Goal: Task Accomplishment & Management: Use online tool/utility

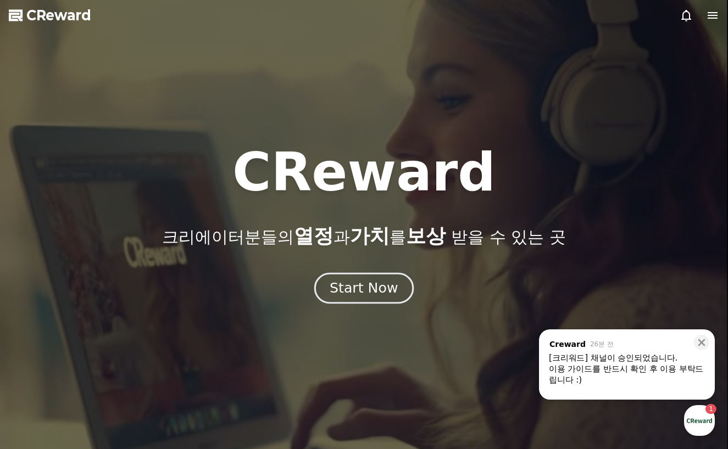
click at [348, 288] on div "Start Now" at bounding box center [364, 288] width 68 height 19
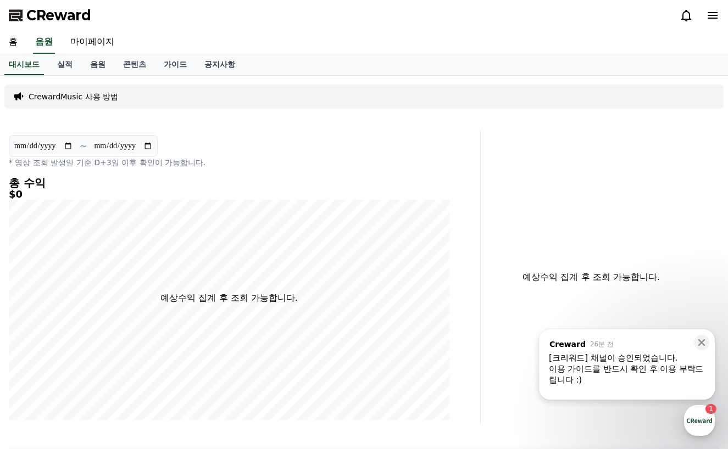
click at [626, 370] on div "이용 가이드를 반드시 확인 후 이용 부탁드립니다 :)" at bounding box center [627, 375] width 156 height 22
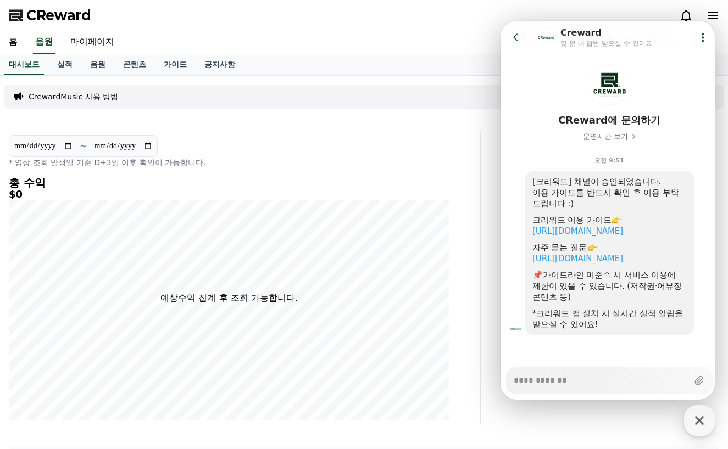
scroll to position [34, 0]
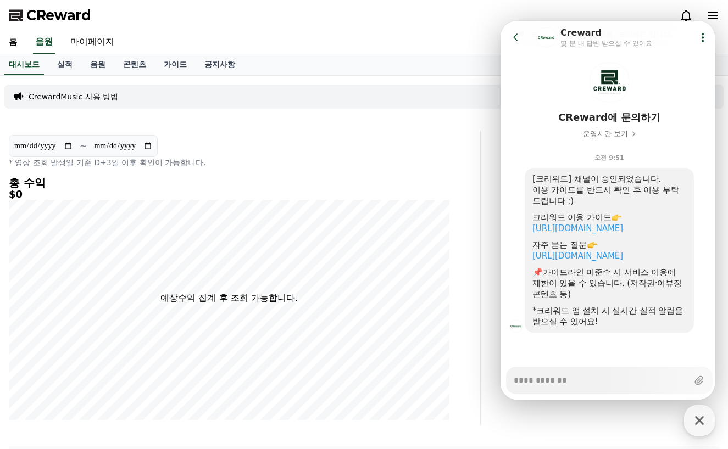
type textarea "*"
click at [300, 199] on h5 "$0" at bounding box center [229, 194] width 440 height 11
click at [71, 64] on link "실적" at bounding box center [64, 64] width 33 height 21
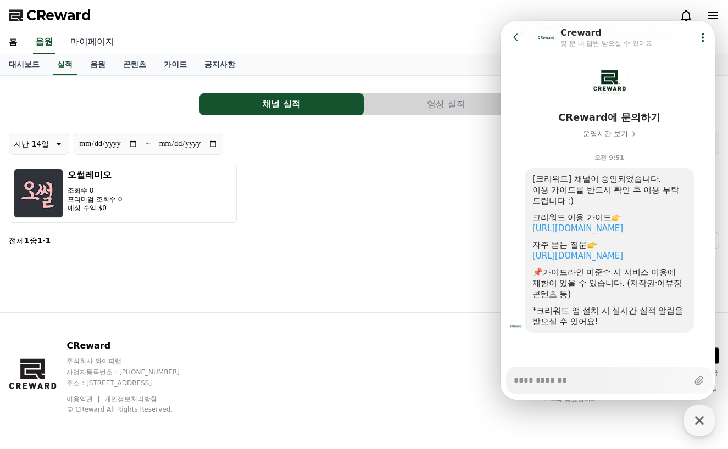
click at [91, 36] on link "마이페이지" at bounding box center [93, 42] width 62 height 23
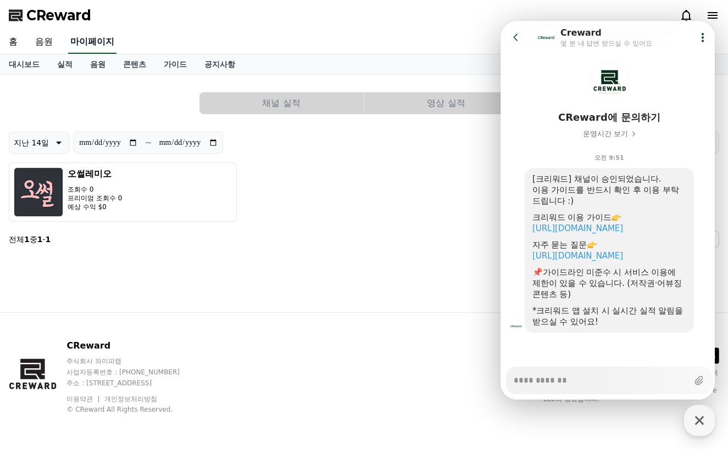
select select "**********"
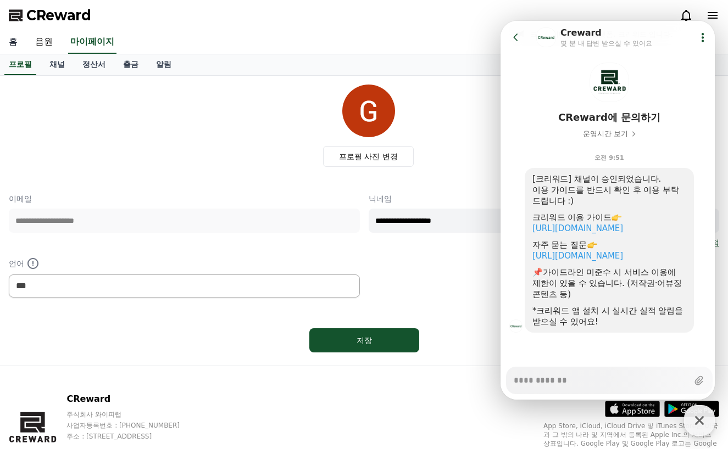
click at [23, 40] on link "홈" at bounding box center [13, 42] width 26 height 23
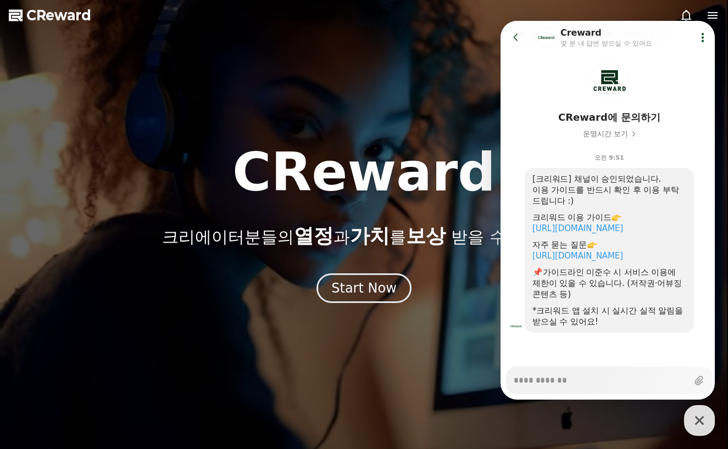
click at [241, 100] on div at bounding box center [364, 224] width 728 height 449
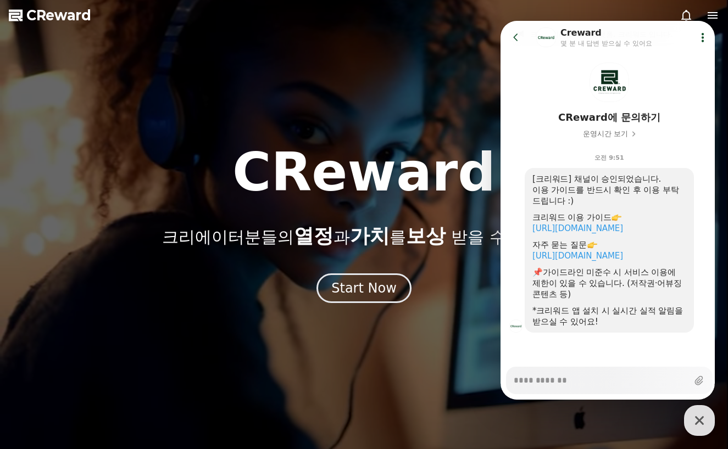
select select "**********"
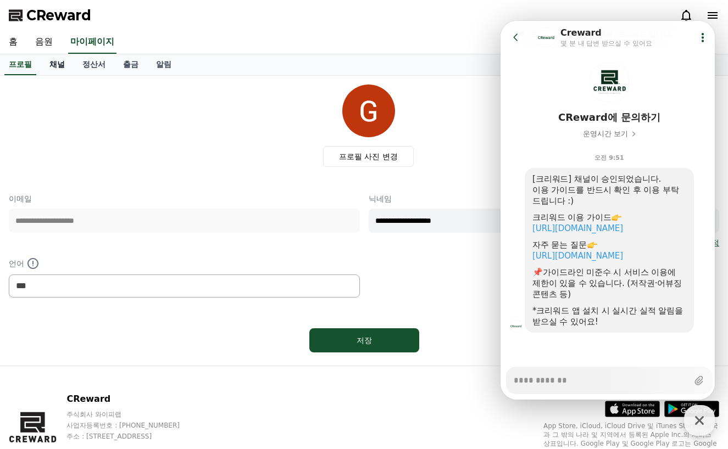
click at [47, 62] on link "채널" at bounding box center [57, 64] width 33 height 21
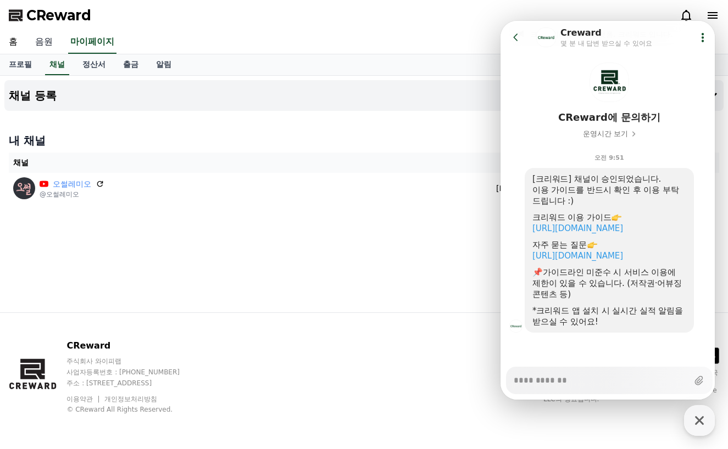
click at [46, 47] on link "음원" at bounding box center [43, 42] width 35 height 23
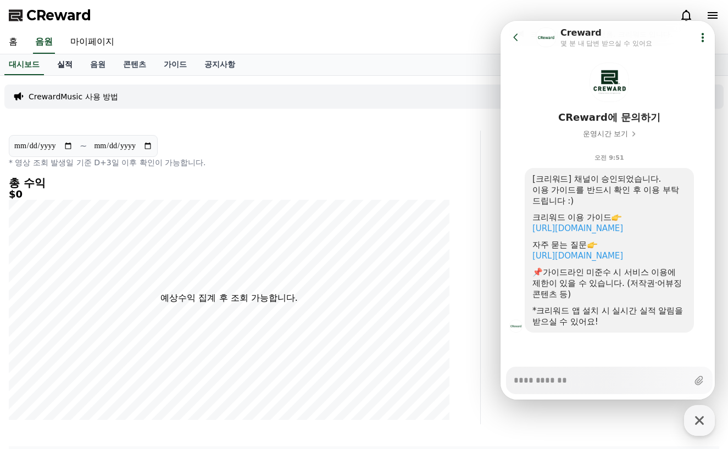
click at [64, 66] on link "실적" at bounding box center [64, 64] width 33 height 21
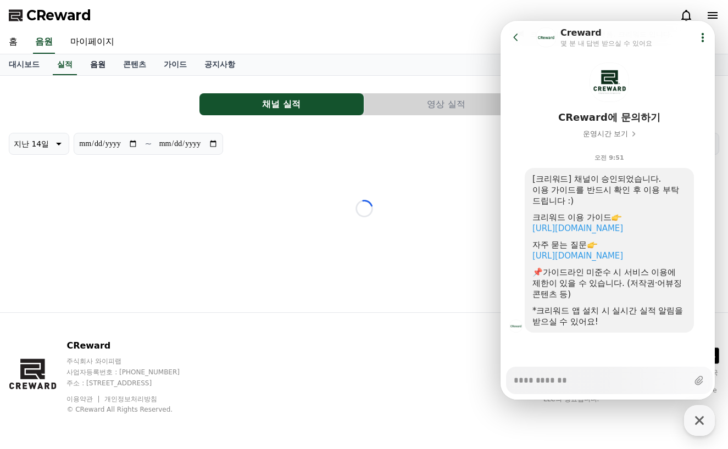
click at [93, 65] on link "음원" at bounding box center [97, 64] width 33 height 21
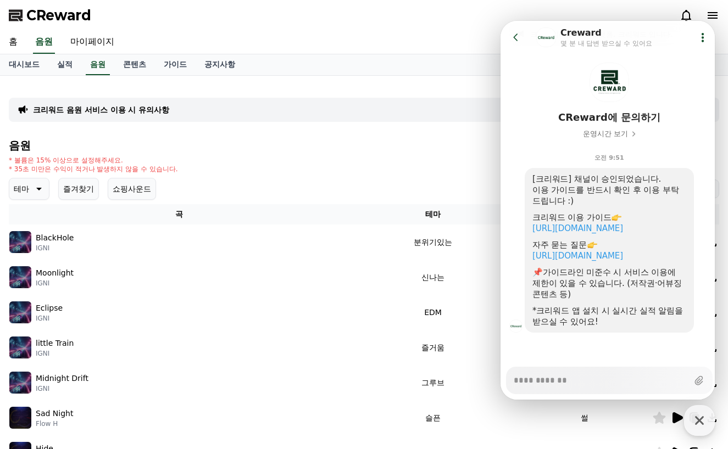
click at [19, 194] on p "테마" at bounding box center [21, 188] width 15 height 15
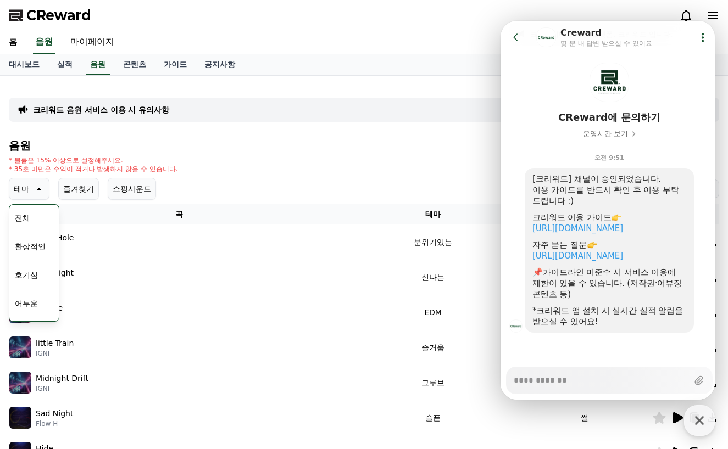
click at [29, 277] on button "호기심" at bounding box center [26, 275] width 32 height 24
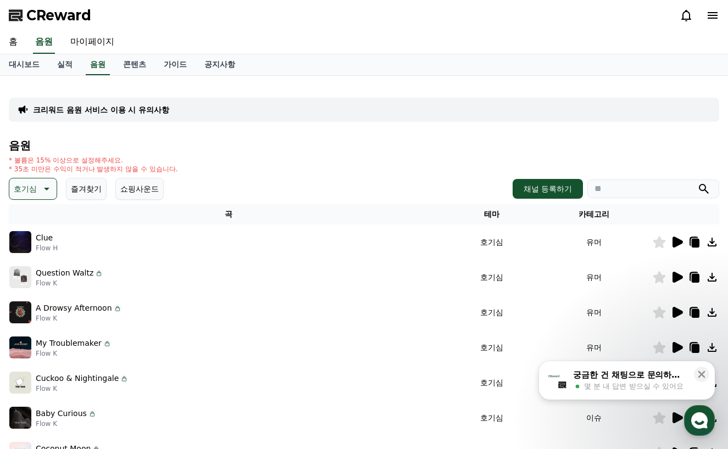
click at [672, 236] on icon at bounding box center [676, 242] width 13 height 13
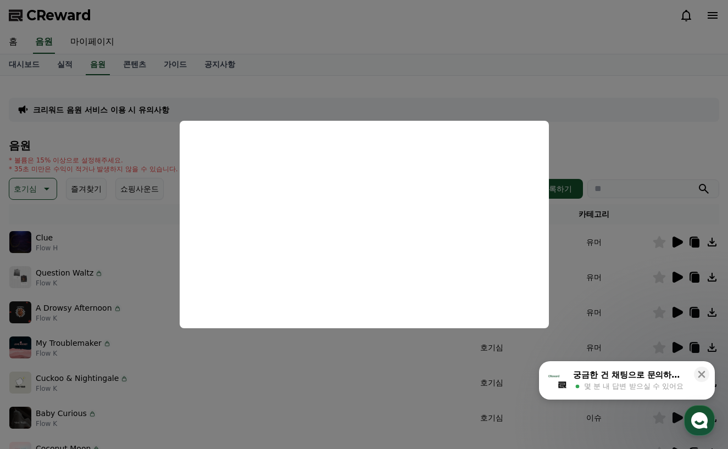
click at [243, 399] on button "close modal" at bounding box center [364, 224] width 728 height 449
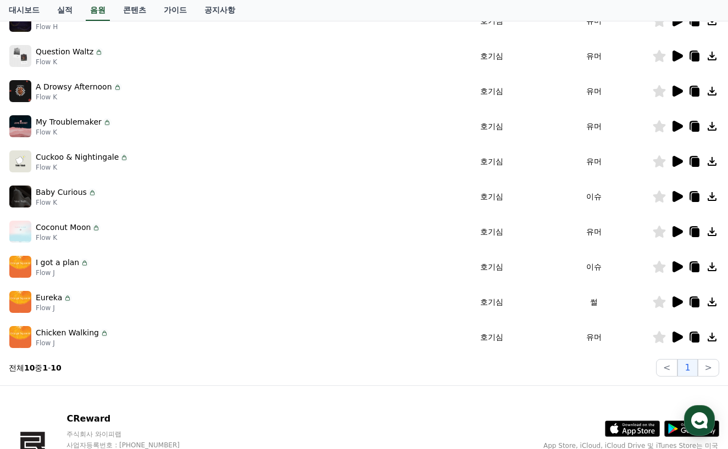
scroll to position [275, 0]
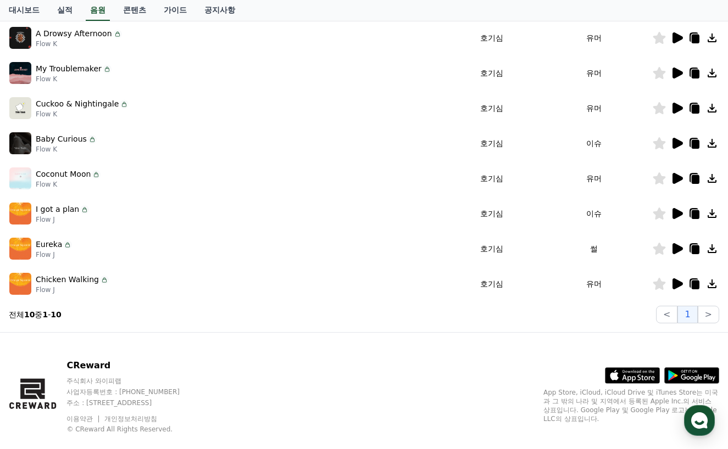
click at [681, 248] on icon at bounding box center [677, 248] width 10 height 11
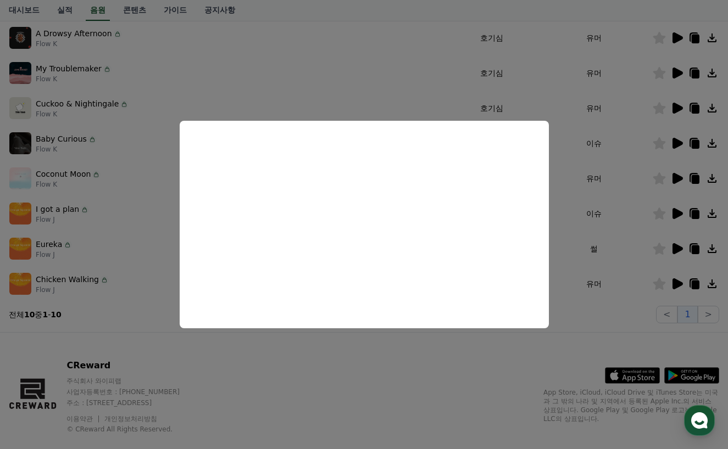
click at [674, 227] on button "close modal" at bounding box center [364, 224] width 728 height 449
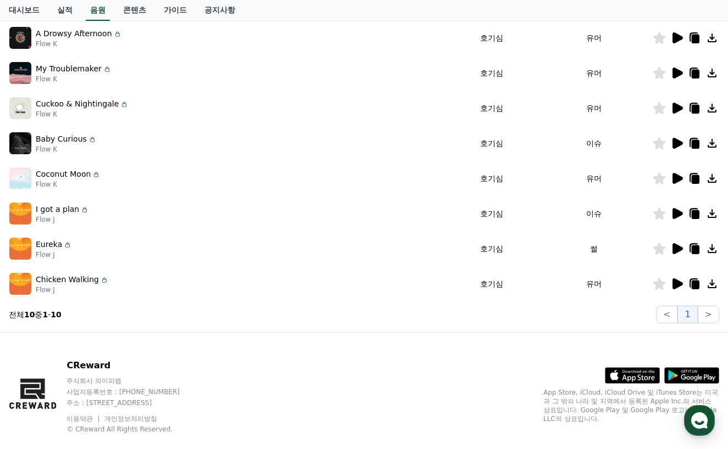
click at [680, 215] on icon at bounding box center [677, 213] width 10 height 11
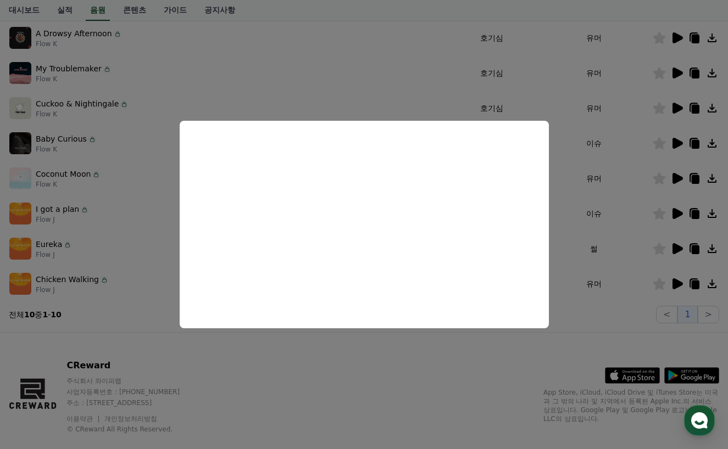
click at [119, 298] on button "close modal" at bounding box center [364, 224] width 728 height 449
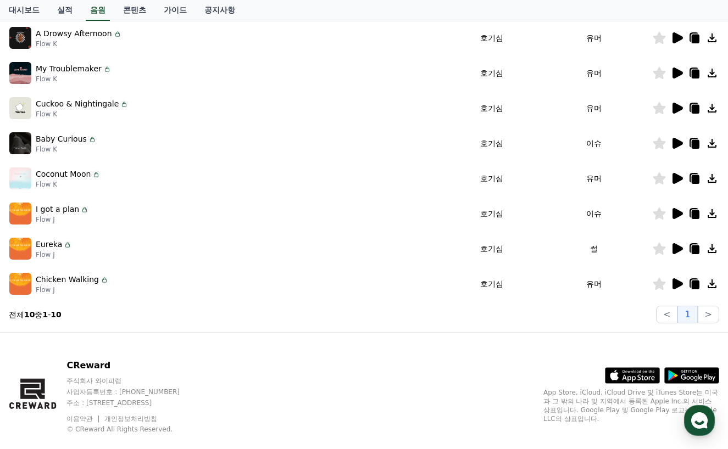
click at [691, 214] on icon at bounding box center [694, 213] width 13 height 13
click at [690, 248] on icon at bounding box center [693, 248] width 9 height 10
click at [676, 213] on icon at bounding box center [677, 213] width 10 height 11
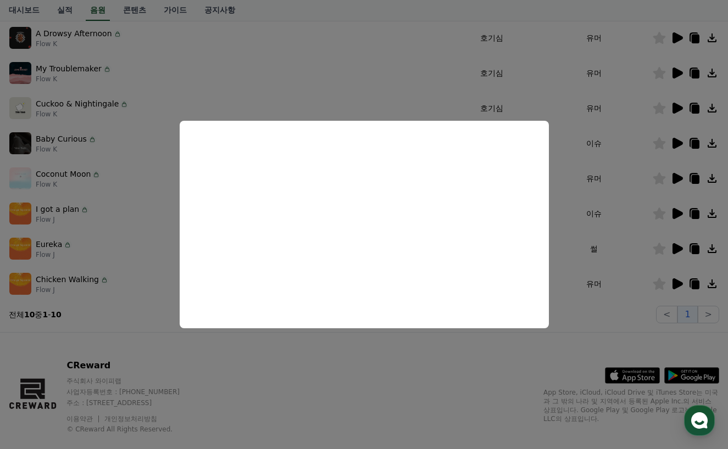
click at [677, 248] on button "close modal" at bounding box center [364, 224] width 728 height 449
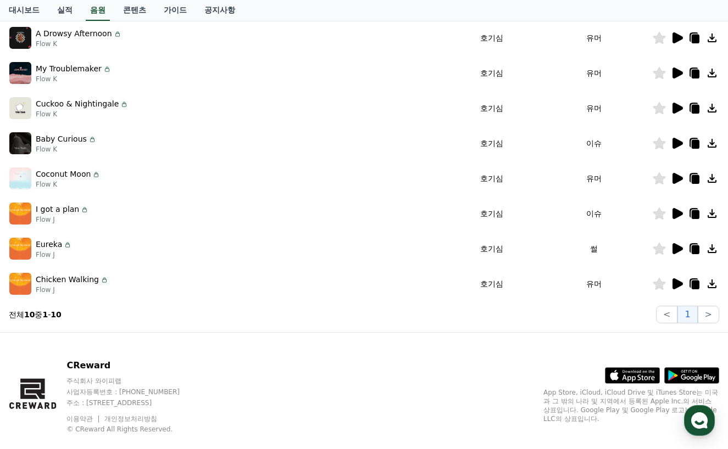
click at [677, 247] on icon at bounding box center [677, 248] width 10 height 11
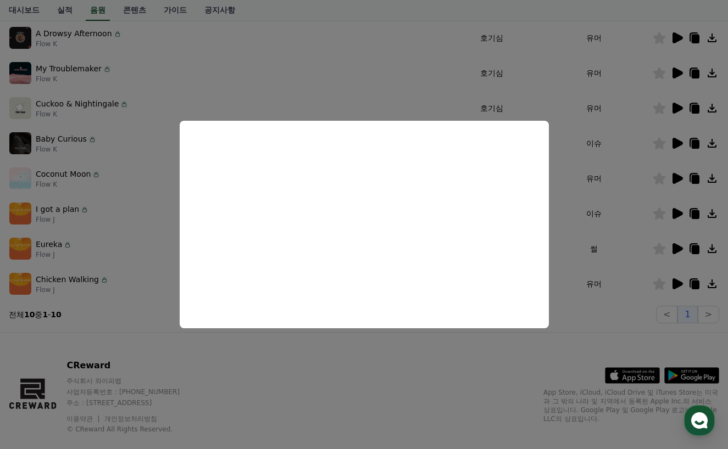
click at [326, 387] on button "close modal" at bounding box center [364, 224] width 728 height 449
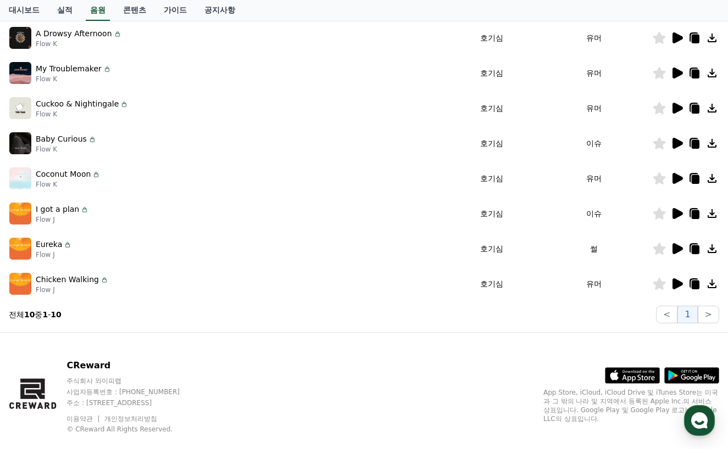
click at [673, 210] on icon at bounding box center [677, 213] width 10 height 11
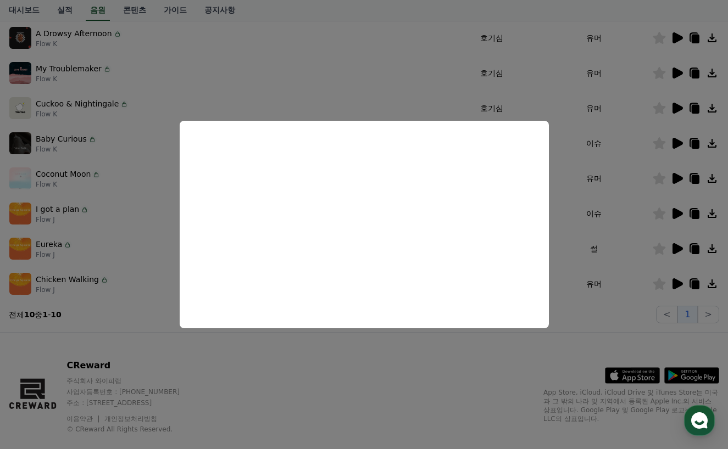
click at [395, 47] on button "close modal" at bounding box center [364, 224] width 728 height 449
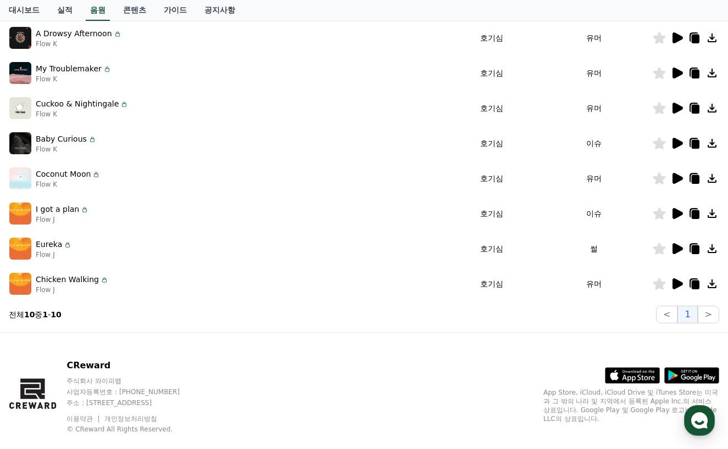
click at [677, 138] on icon at bounding box center [676, 143] width 13 height 13
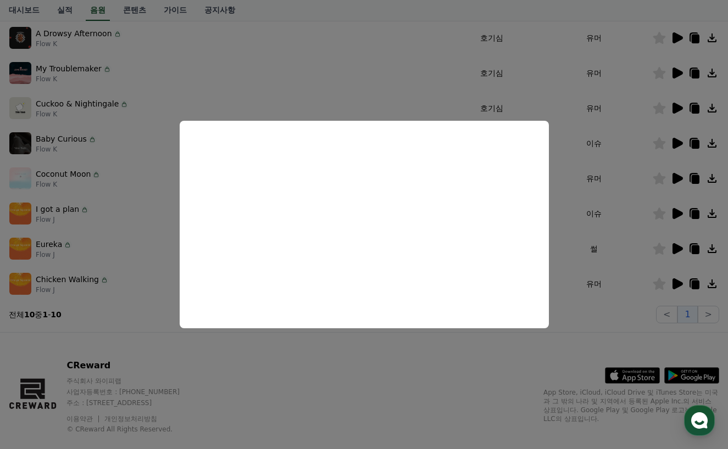
click at [310, 389] on button "close modal" at bounding box center [364, 224] width 728 height 449
click at [315, 387] on div "CReward 주식회사 와이피랩 사업자등록번호 : 655-81-03655 주소 : 경기도 김포시 양촌읍 양곡로 495, 3층 305-비이16호…" at bounding box center [364, 401] width 728 height 136
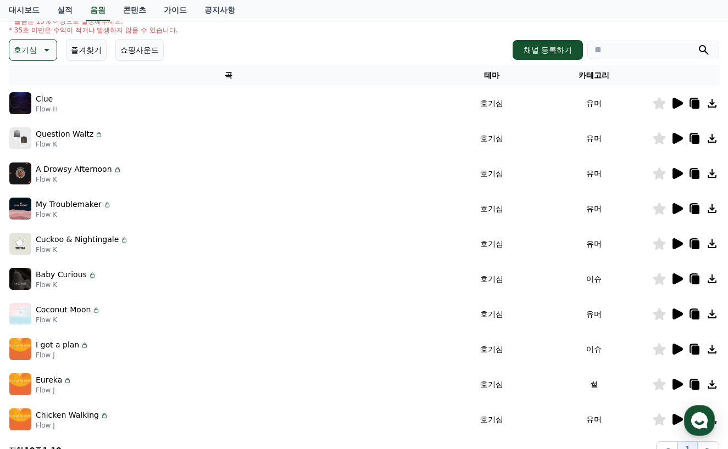
scroll to position [110, 0]
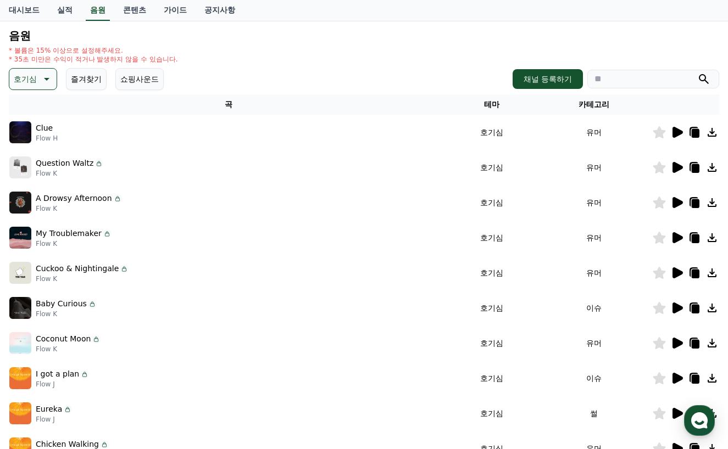
click at [673, 236] on icon at bounding box center [677, 237] width 10 height 11
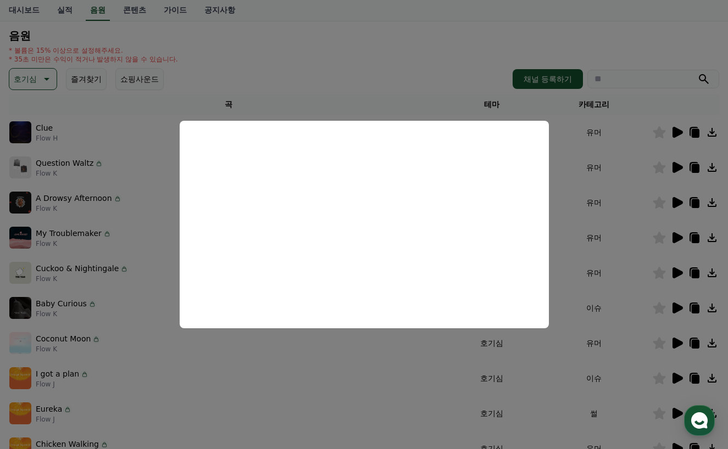
click at [263, 395] on button "close modal" at bounding box center [364, 224] width 728 height 449
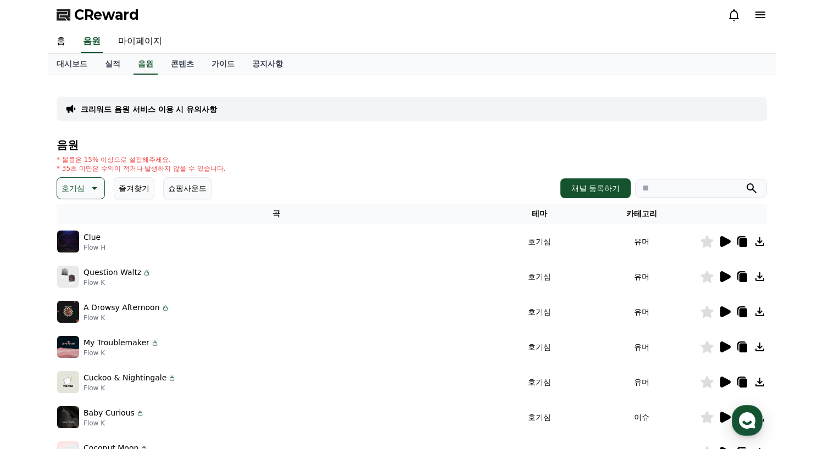
scroll to position [0, 0]
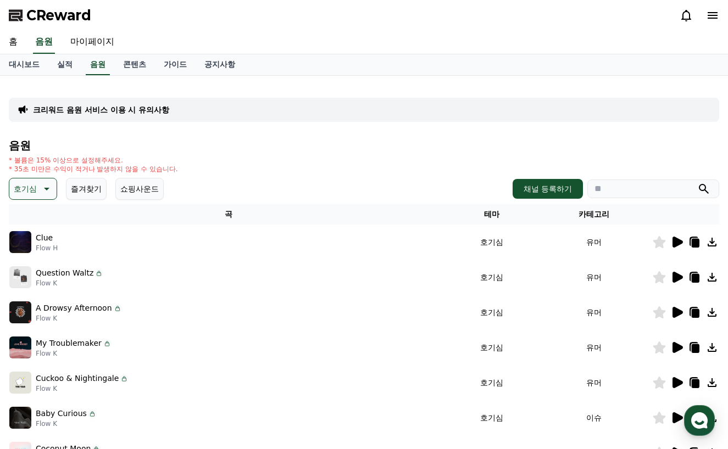
click at [242, 170] on div "* 볼륨은 15% 이상으로 설정해주세요. * 35초 미만은 수익이 적거나 발생하지 않을 수 있습니다." at bounding box center [364, 165] width 710 height 18
click at [68, 59] on link "실적" at bounding box center [64, 64] width 33 height 21
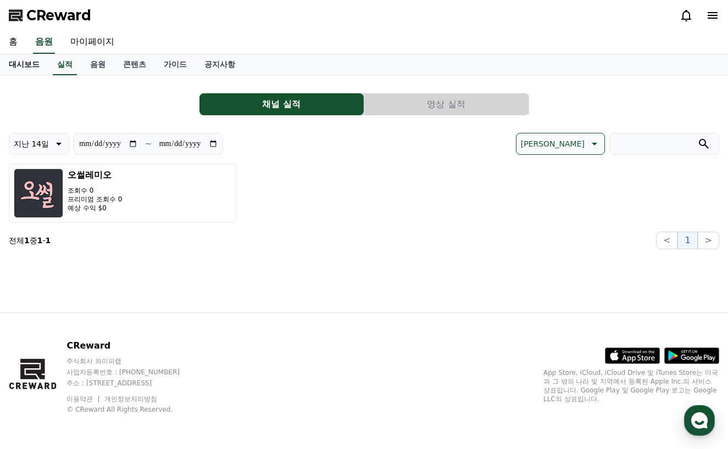
click at [32, 62] on link "대시보드" at bounding box center [24, 64] width 48 height 21
